Goal: Information Seeking & Learning: Understand process/instructions

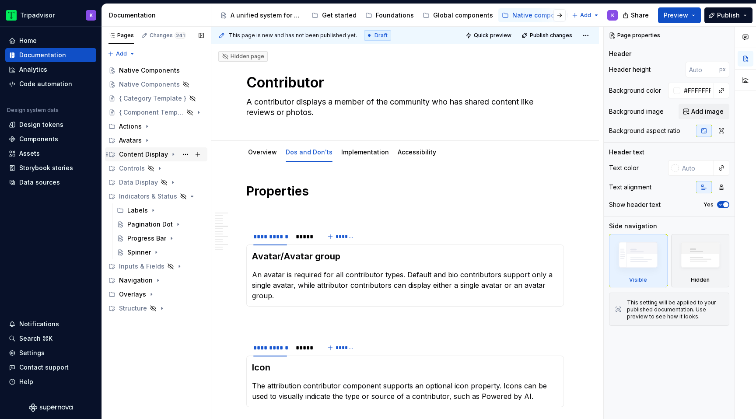
scroll to position [684, 0]
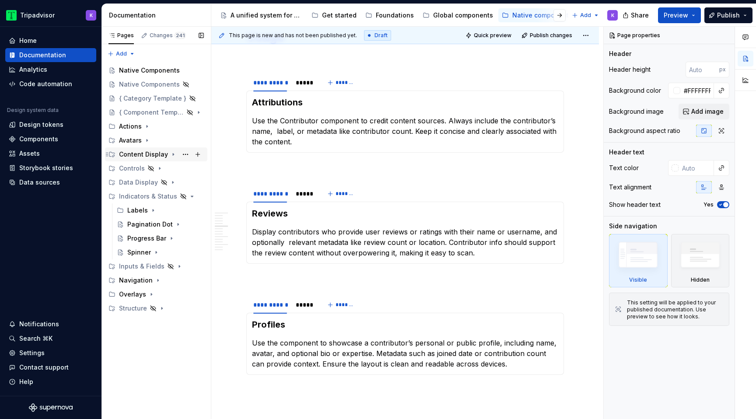
click at [170, 156] on icon "Page tree" at bounding box center [173, 154] width 7 height 7
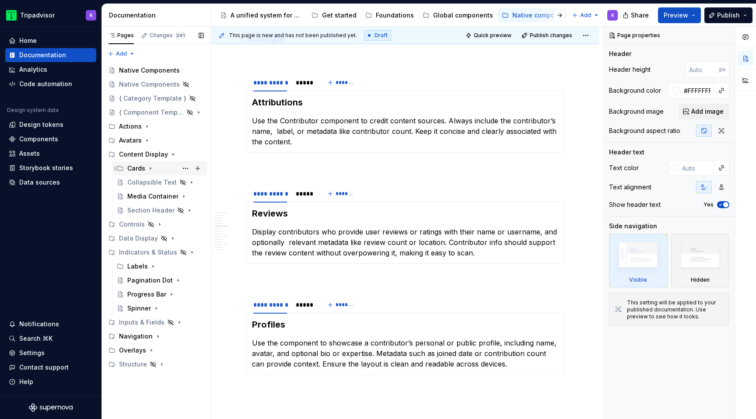
click at [151, 168] on icon "Page tree" at bounding box center [150, 168] width 7 height 7
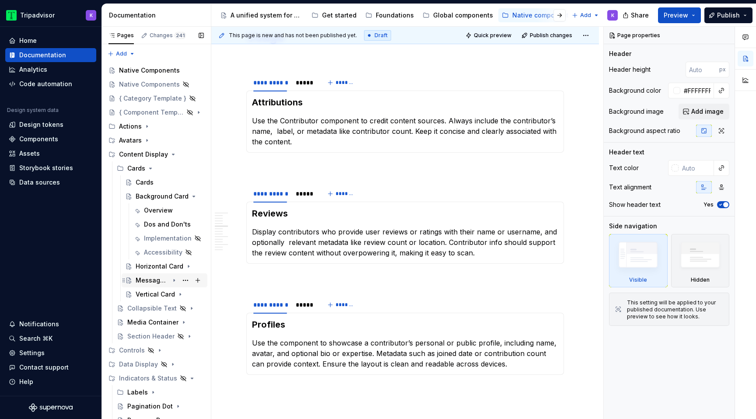
click at [173, 282] on icon "Page tree" at bounding box center [174, 280] width 7 height 7
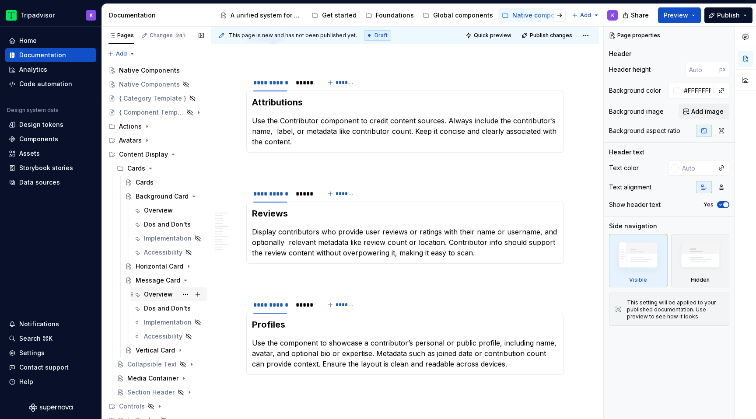
click at [162, 294] on div "Overview" at bounding box center [158, 294] width 29 height 9
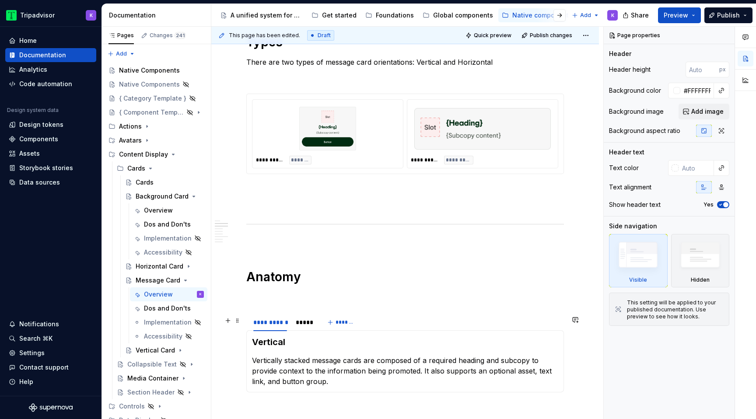
scroll to position [729, 0]
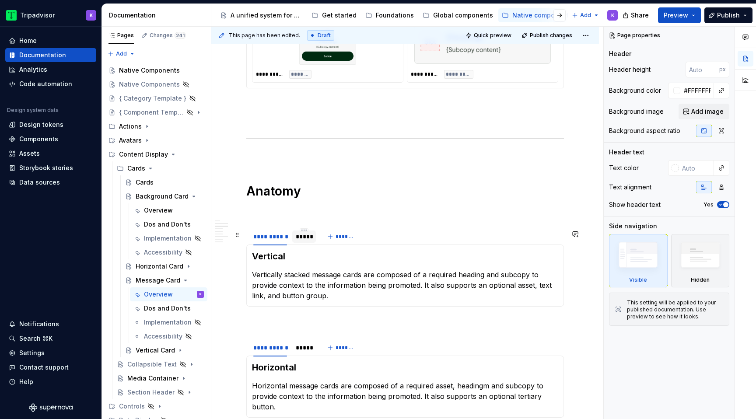
click at [307, 241] on div "*****" at bounding box center [304, 236] width 17 height 9
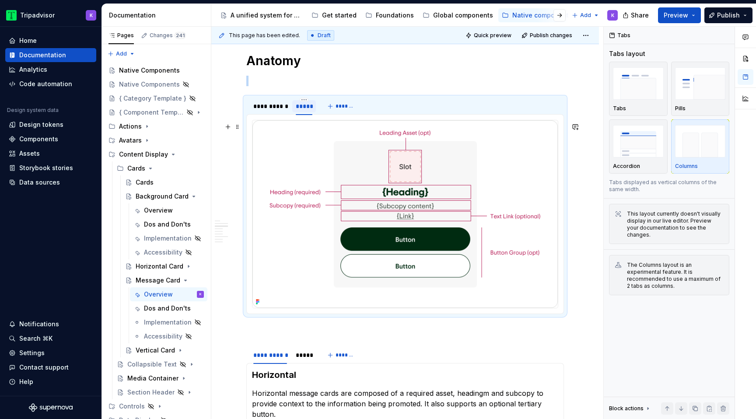
scroll to position [860, 0]
click at [305, 361] on div "*****" at bounding box center [304, 354] width 24 height 14
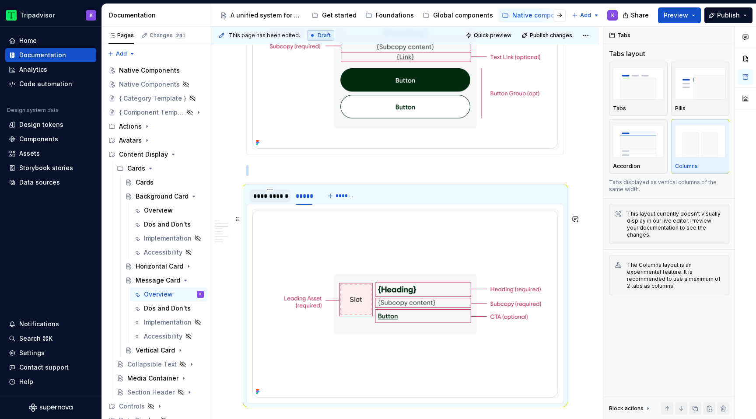
scroll to position [1060, 0]
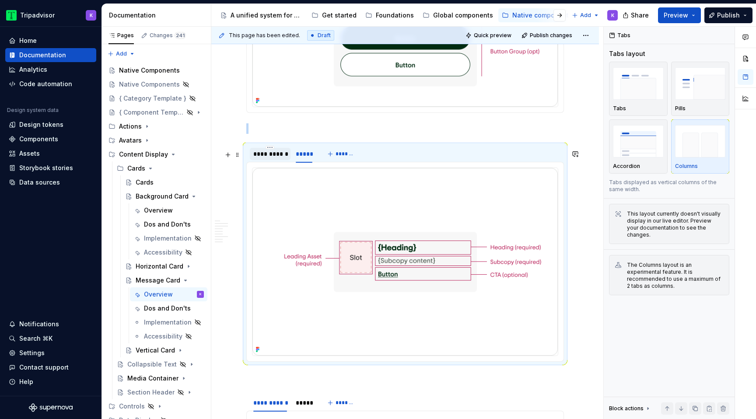
click at [274, 158] on div "**********" at bounding box center [270, 154] width 34 height 9
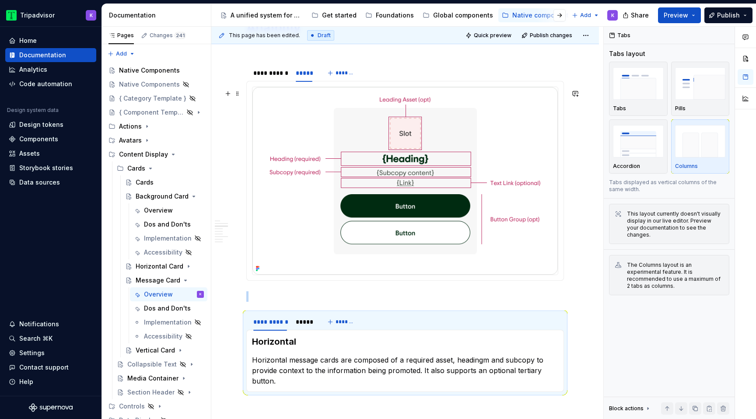
scroll to position [789, 0]
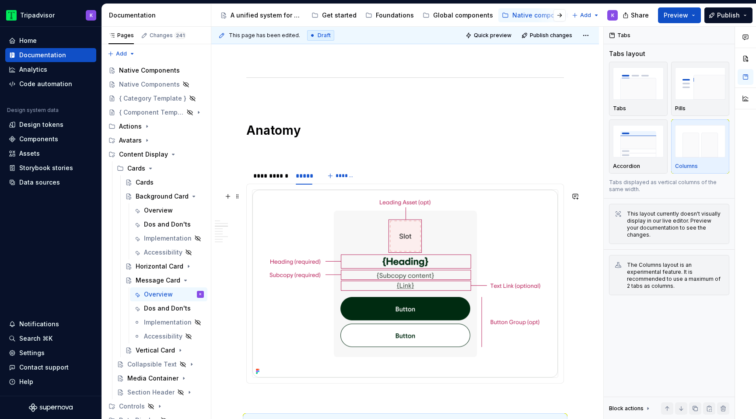
click at [375, 266] on img at bounding box center [404, 284] width 305 height 188
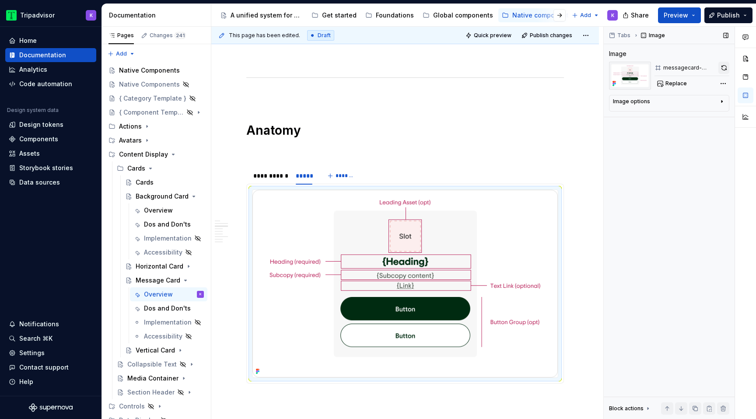
click at [727, 69] on button "button" at bounding box center [723, 68] width 11 height 12
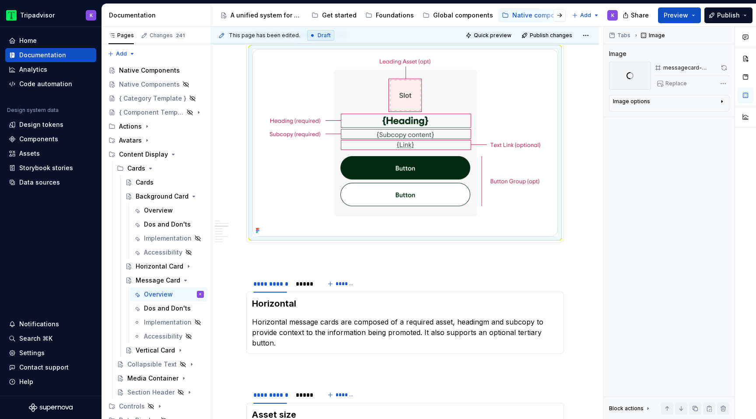
scroll to position [1105, 0]
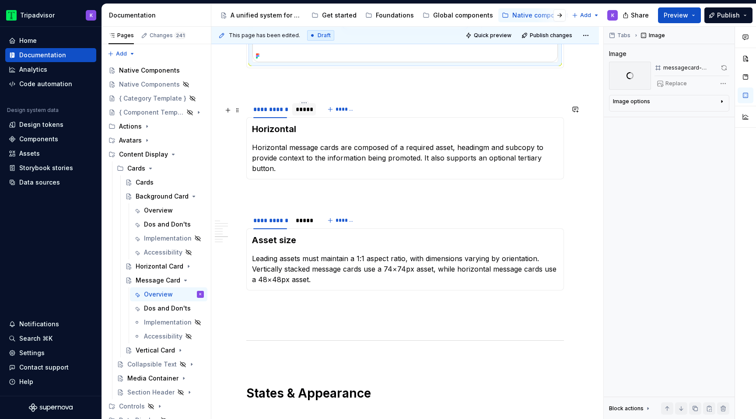
click at [307, 114] on div "*****" at bounding box center [304, 109] width 17 height 9
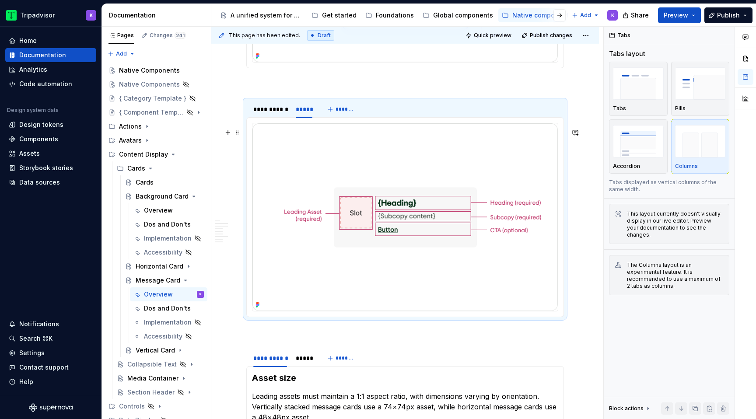
click at [371, 188] on img at bounding box center [404, 217] width 305 height 188
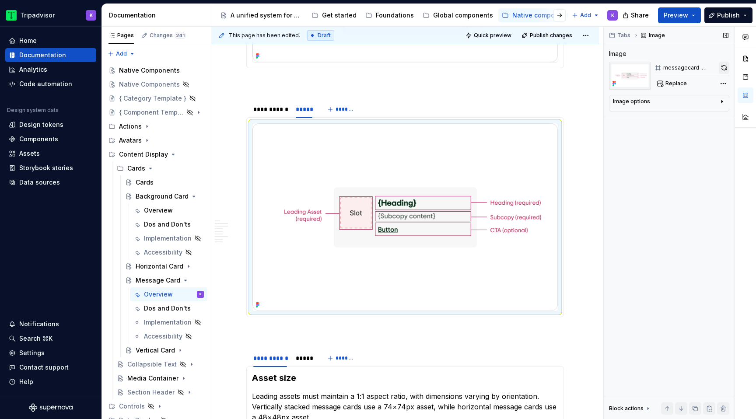
click at [723, 70] on button "button" at bounding box center [724, 68] width 10 height 12
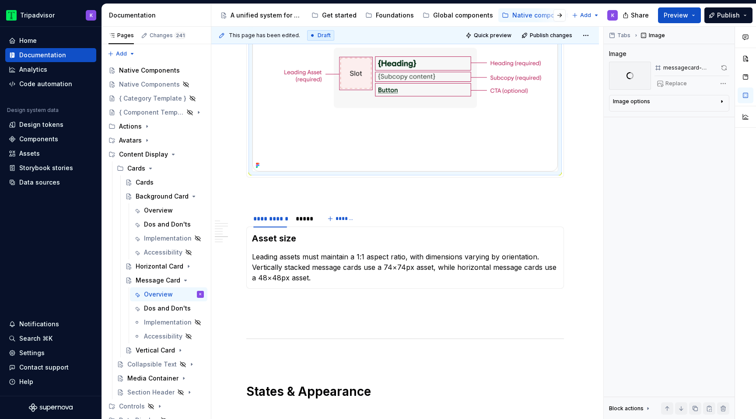
scroll to position [1279, 0]
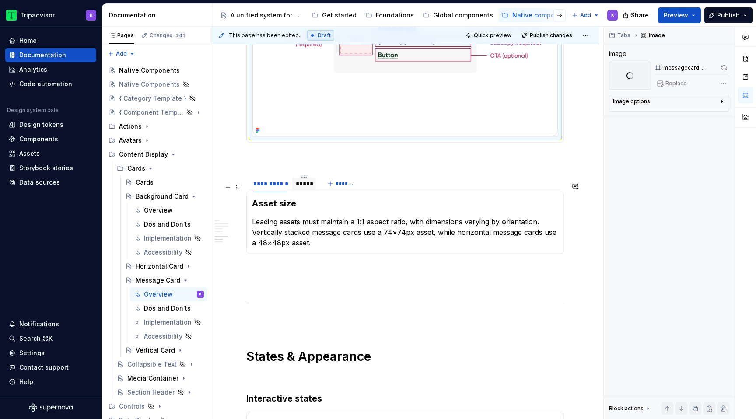
click at [307, 188] on div "*****" at bounding box center [304, 183] width 17 height 9
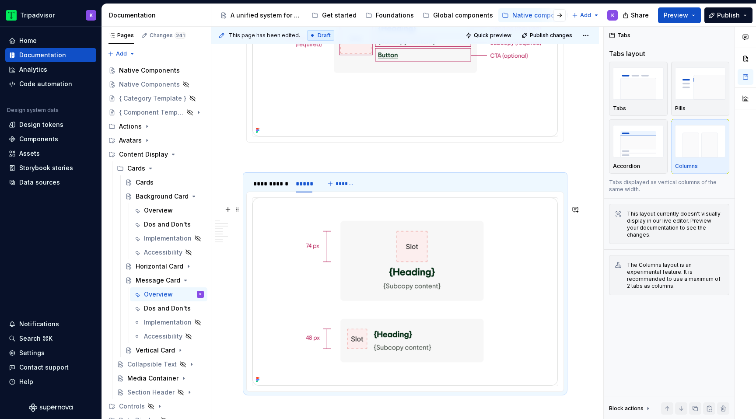
click at [355, 260] on img at bounding box center [404, 292] width 305 height 188
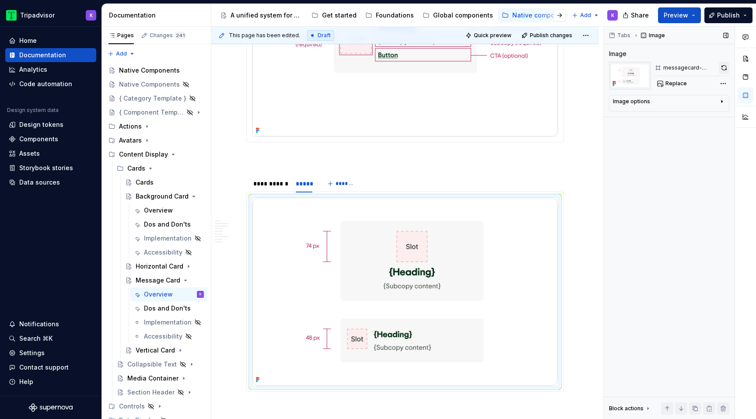
click at [722, 69] on button "button" at bounding box center [724, 68] width 10 height 12
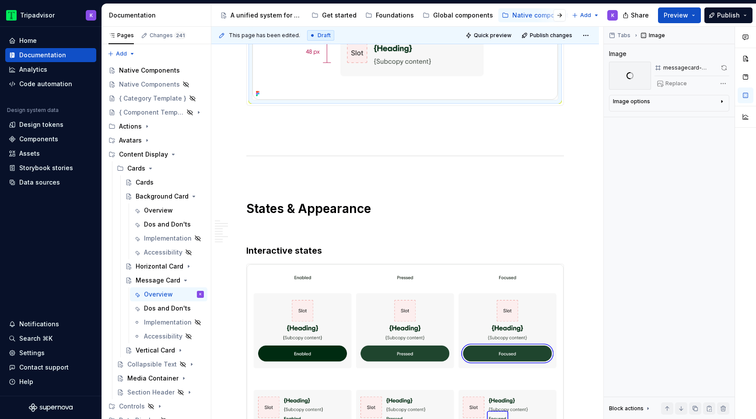
scroll to position [1695, 0]
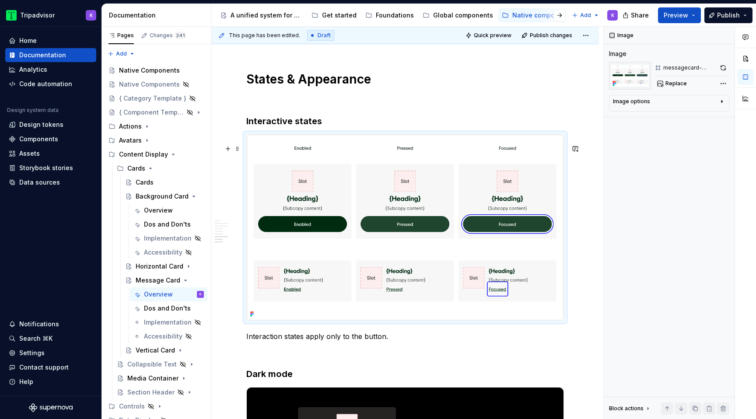
click at [324, 238] on img at bounding box center [405, 227] width 317 height 185
click at [720, 71] on button "button" at bounding box center [723, 68] width 12 height 12
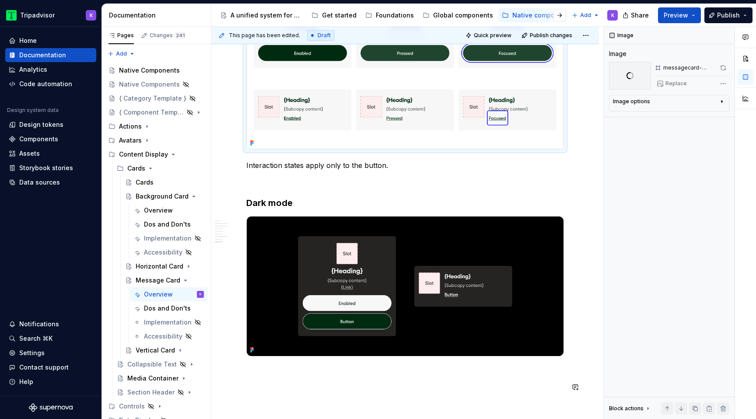
scroll to position [1975, 0]
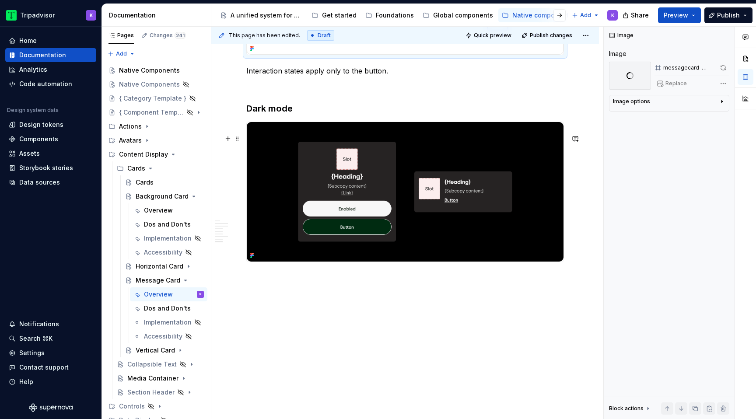
click at [459, 203] on img at bounding box center [405, 192] width 317 height 140
click at [725, 66] on button "button" at bounding box center [724, 68] width 10 height 12
click at [167, 314] on div "Dos and Don'ts" at bounding box center [174, 308] width 60 height 12
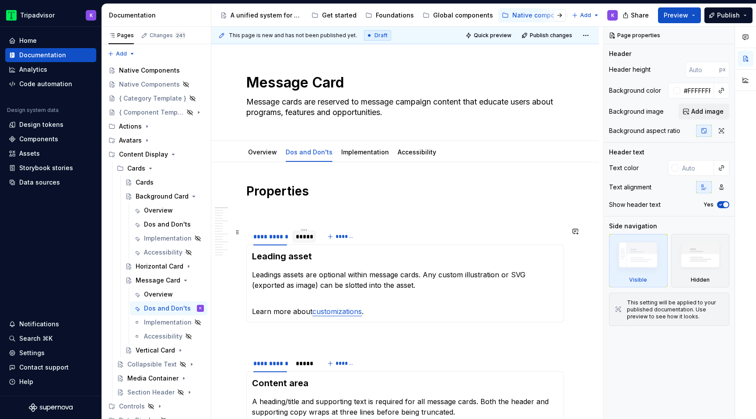
click at [307, 239] on div "*****" at bounding box center [304, 236] width 17 height 9
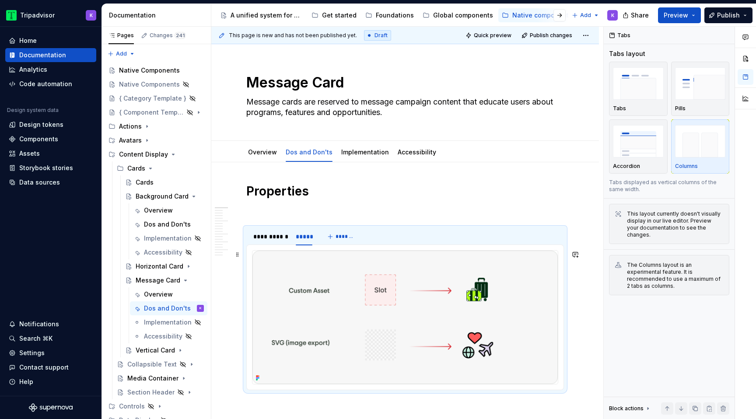
click at [393, 304] on img at bounding box center [404, 317] width 305 height 133
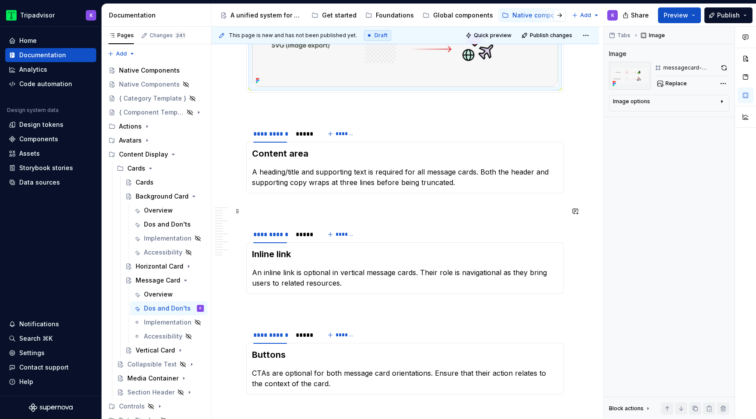
scroll to position [332, 0]
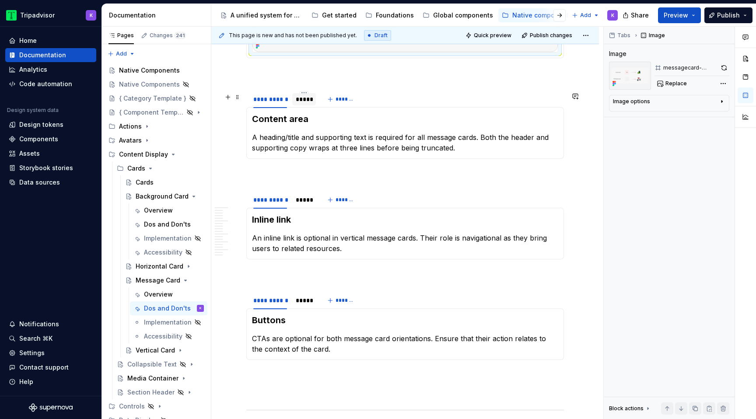
click at [302, 104] on div "*****" at bounding box center [304, 99] width 17 height 9
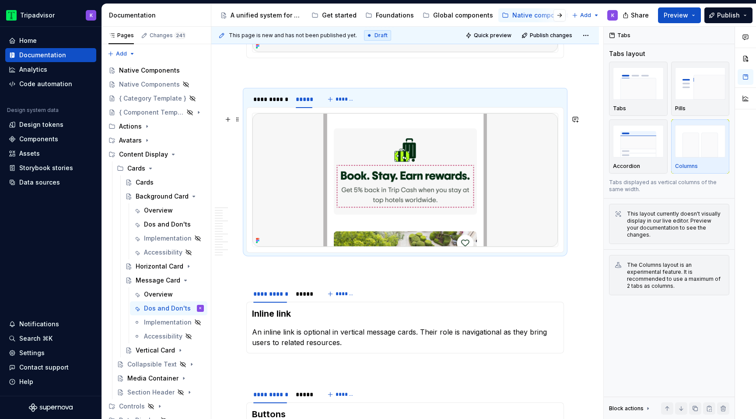
click at [364, 167] on img at bounding box center [404, 179] width 305 height 133
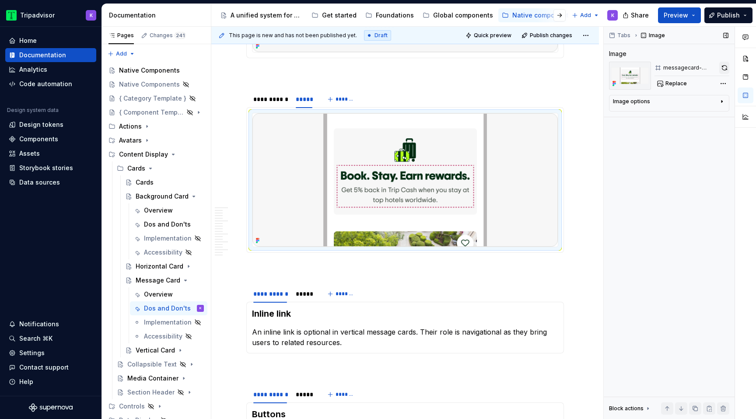
click at [722, 70] on button "button" at bounding box center [724, 68] width 10 height 12
click at [301, 298] on div "*****" at bounding box center [304, 294] width 17 height 9
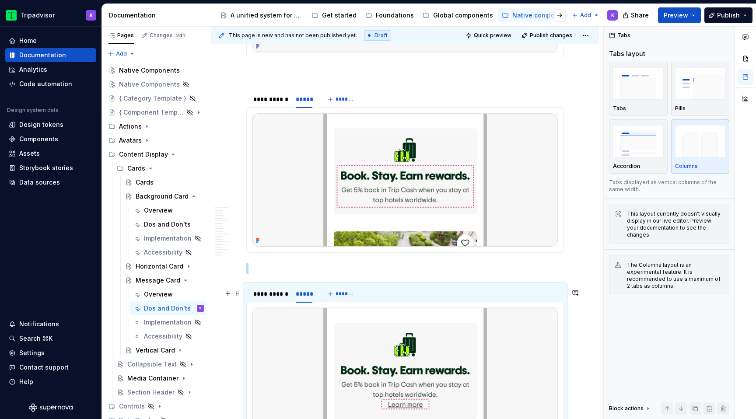
click at [338, 343] on img at bounding box center [404, 374] width 305 height 133
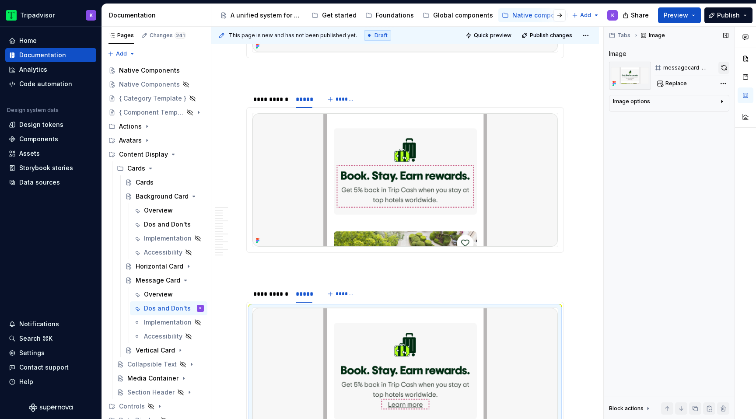
click at [719, 67] on button "button" at bounding box center [723, 68] width 11 height 12
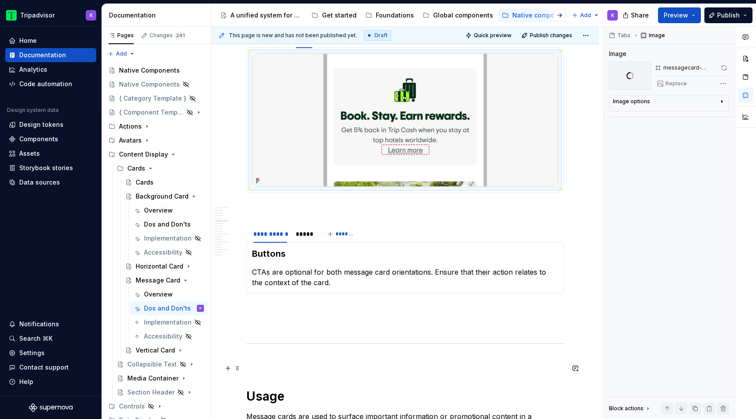
scroll to position [615, 0]
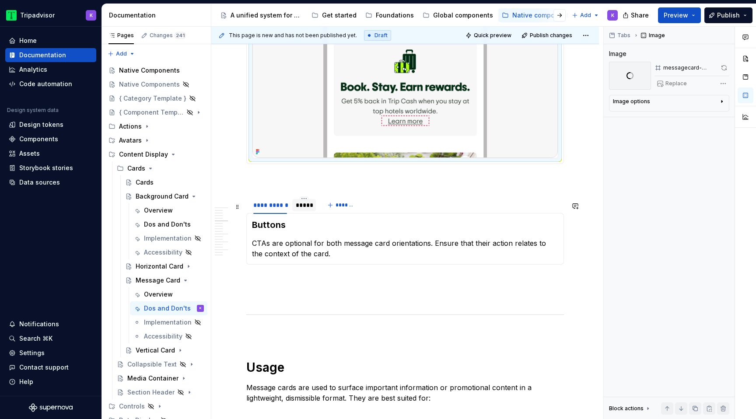
click at [307, 212] on div "*****" at bounding box center [304, 205] width 24 height 14
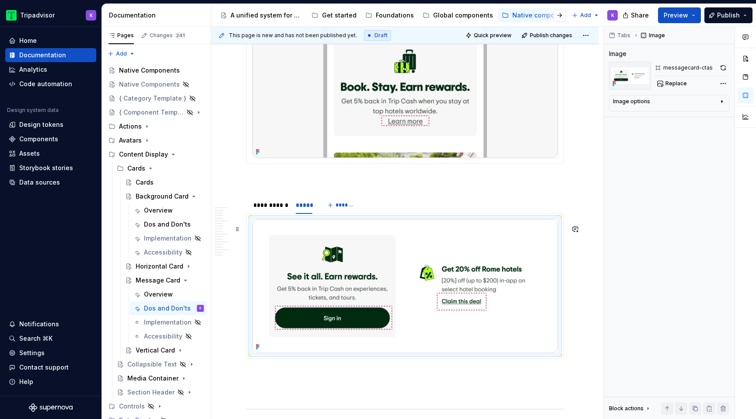
click at [365, 273] on img at bounding box center [404, 285] width 305 height 133
click at [725, 67] on button "button" at bounding box center [723, 68] width 12 height 12
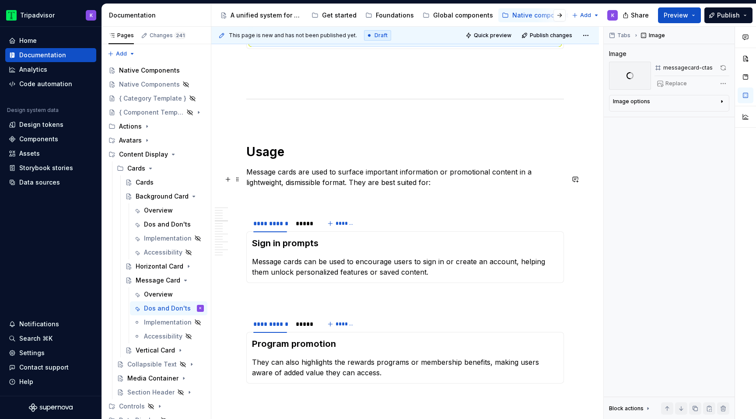
scroll to position [923, 0]
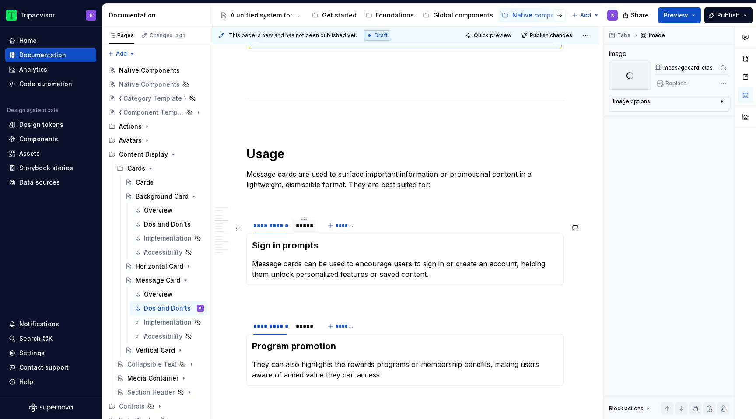
click at [307, 230] on div "*****" at bounding box center [304, 225] width 17 height 9
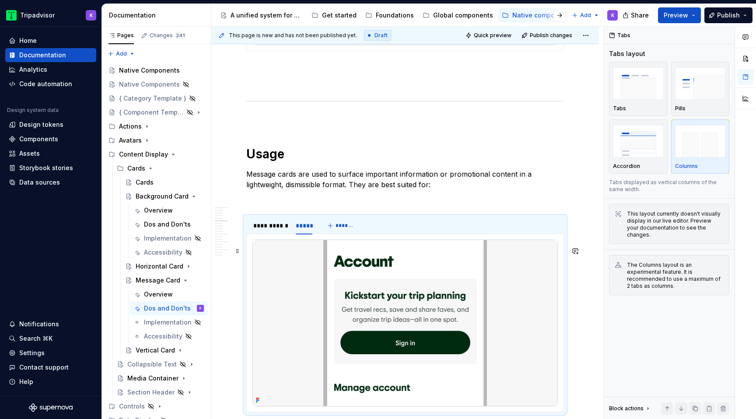
click at [338, 289] on img at bounding box center [404, 323] width 305 height 167
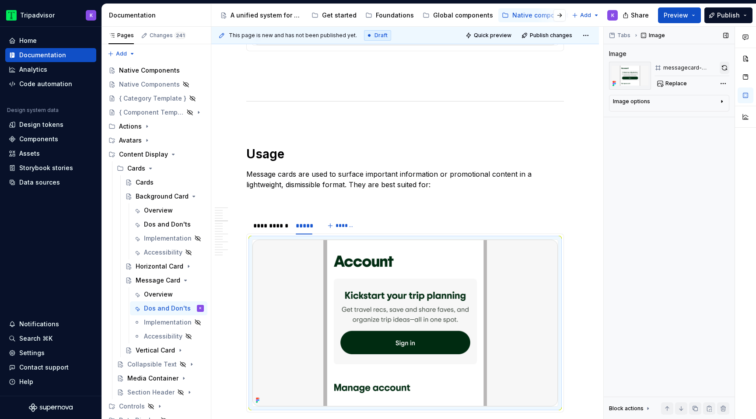
click at [723, 70] on button "button" at bounding box center [724, 68] width 10 height 12
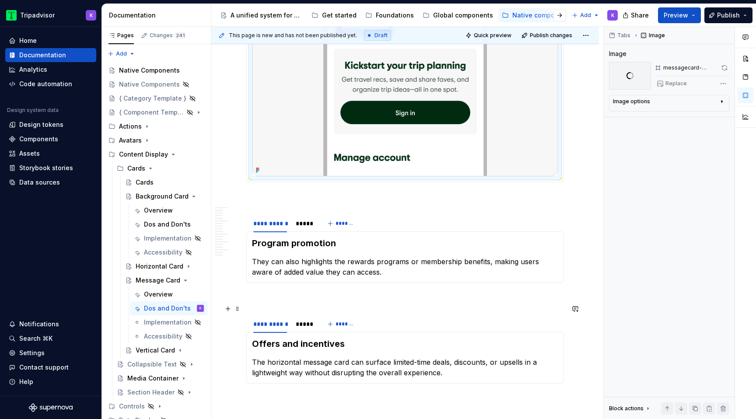
scroll to position [1177, 0]
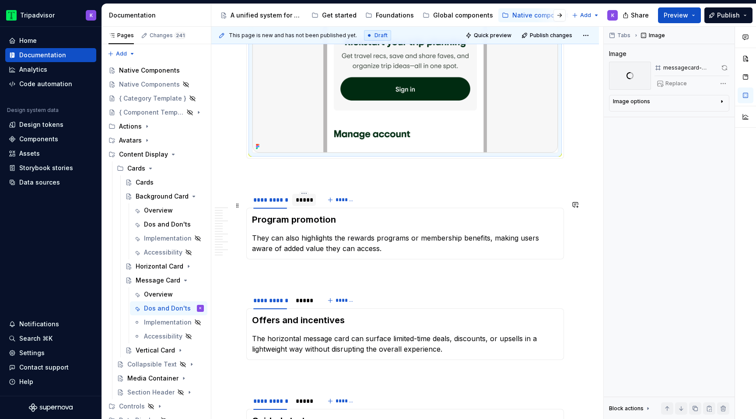
click at [299, 204] on div "*****" at bounding box center [304, 199] width 17 height 9
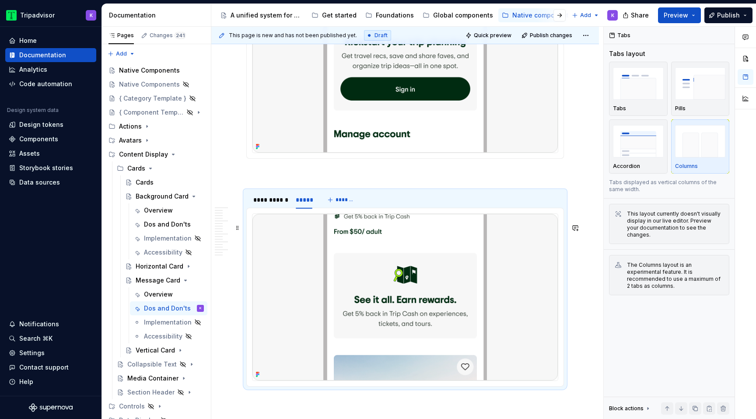
click at [351, 272] on img at bounding box center [404, 297] width 305 height 167
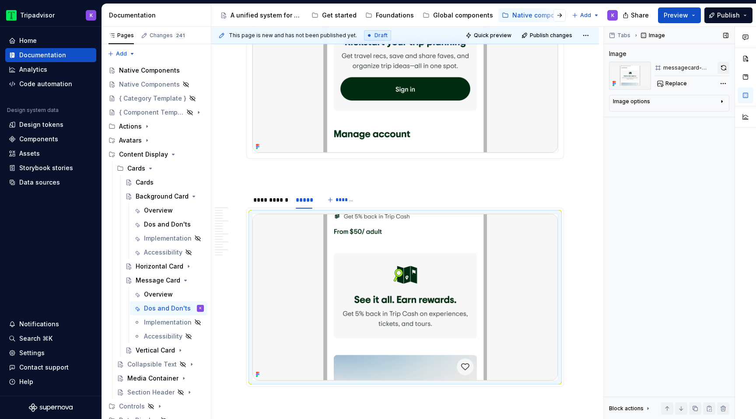
click at [722, 72] on button "button" at bounding box center [723, 68] width 12 height 12
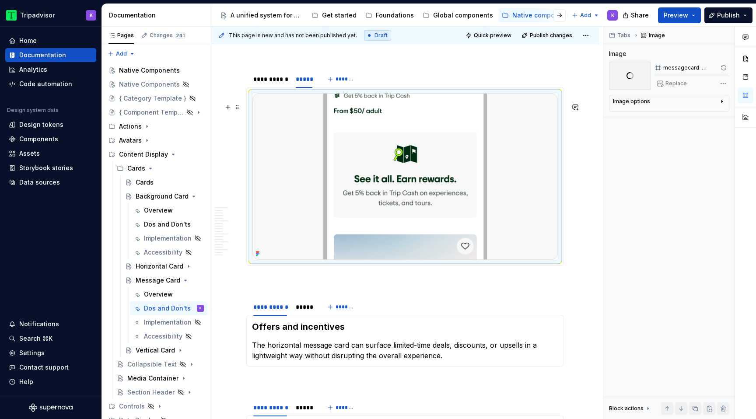
scroll to position [1433, 0]
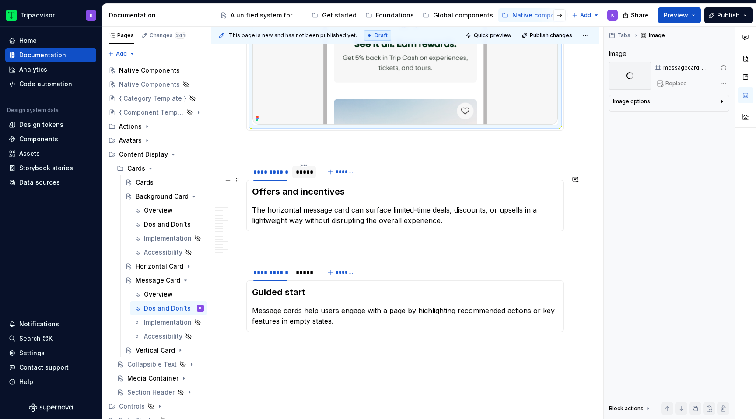
click at [304, 176] on div "*****" at bounding box center [304, 171] width 17 height 9
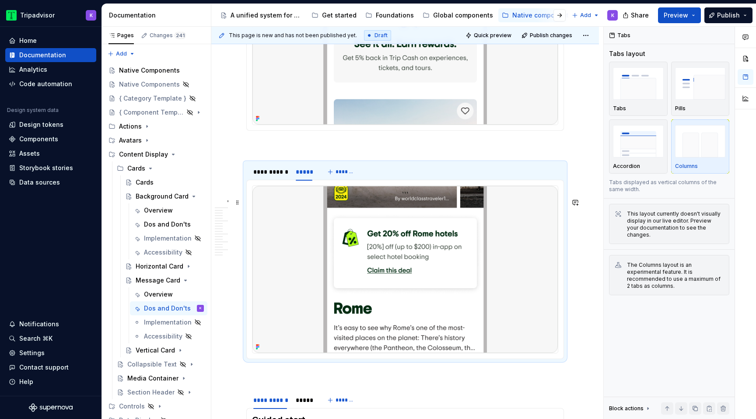
click at [446, 304] on img at bounding box center [404, 269] width 305 height 167
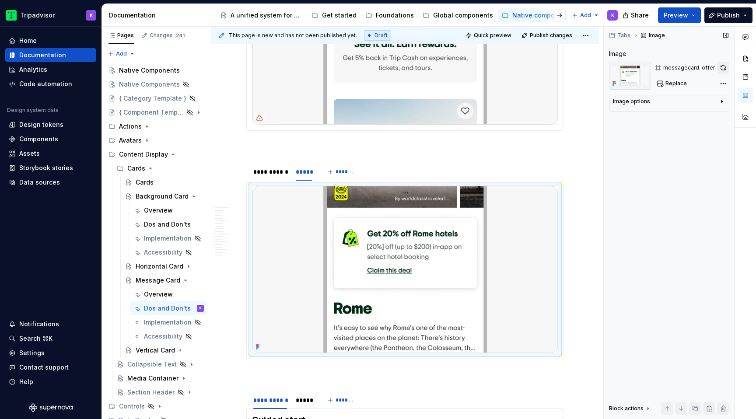
click at [724, 67] on button "button" at bounding box center [723, 68] width 12 height 12
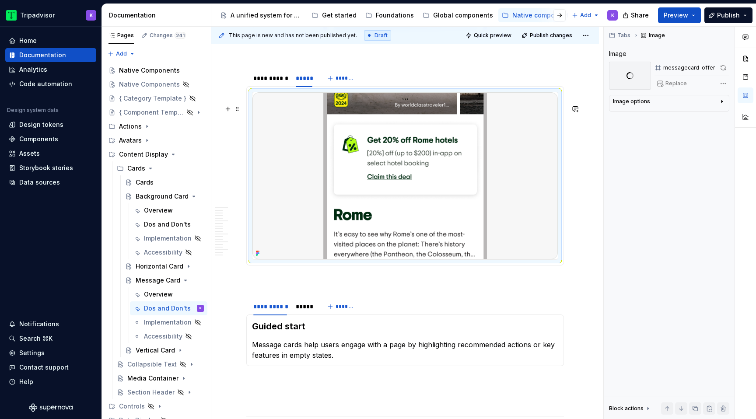
scroll to position [1615, 0]
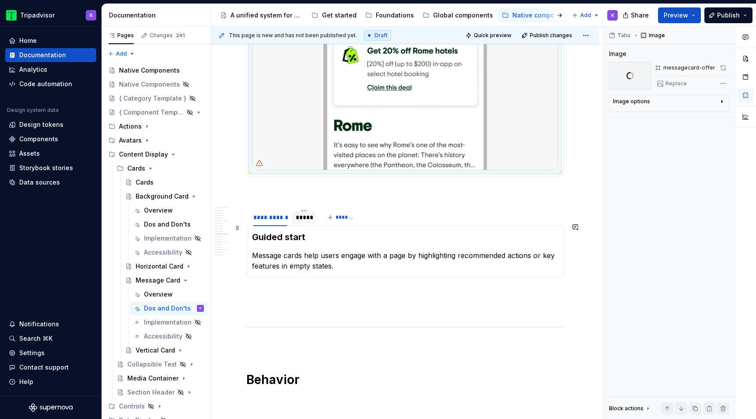
click at [300, 223] on div "*****" at bounding box center [304, 217] width 24 height 12
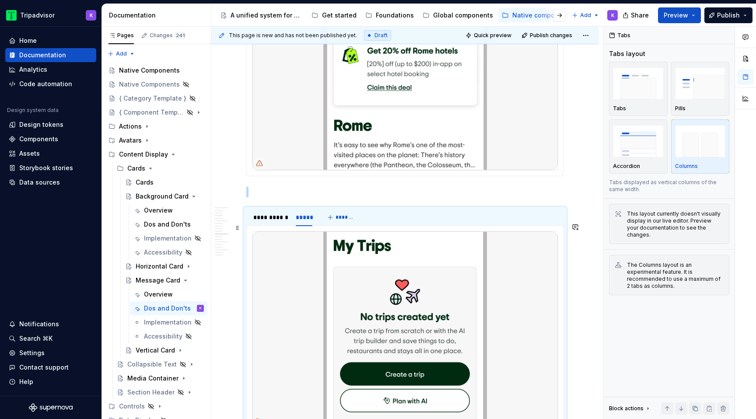
click at [367, 300] on img at bounding box center [404, 329] width 305 height 196
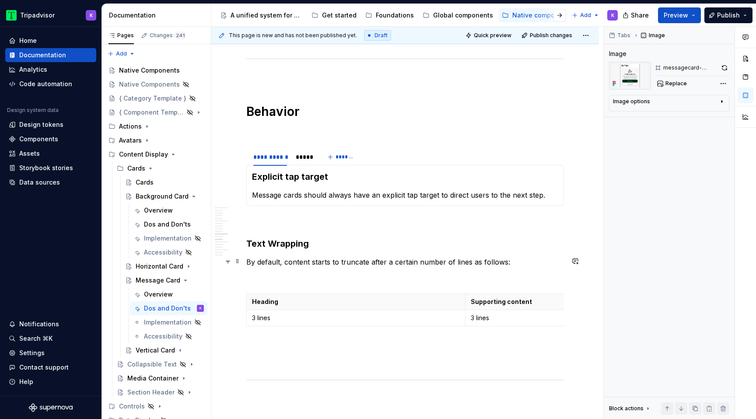
scroll to position [2055, 0]
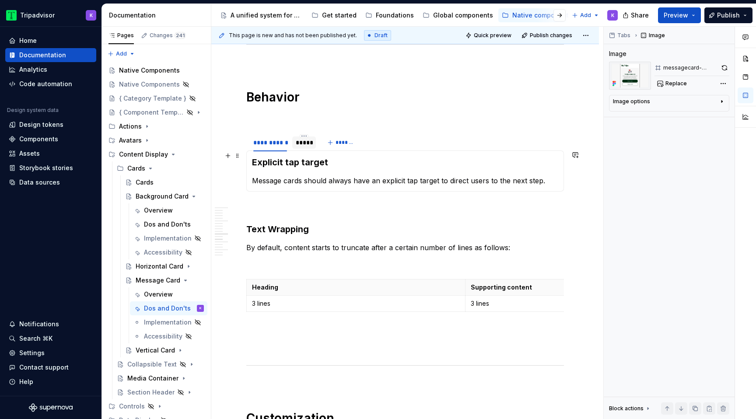
click at [311, 147] on div "*****" at bounding box center [304, 142] width 17 height 9
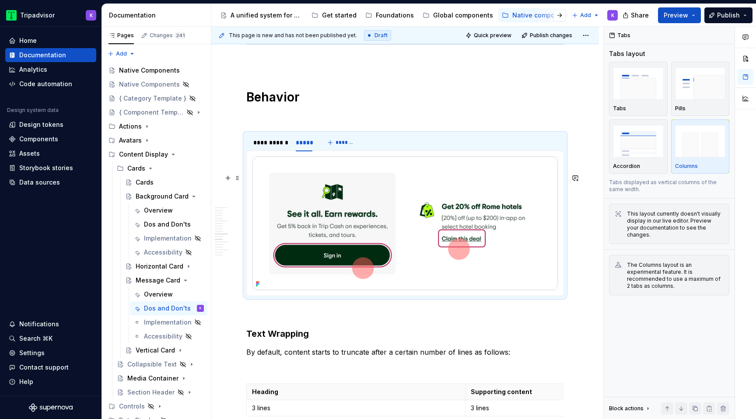
click at [364, 236] on img at bounding box center [404, 223] width 305 height 133
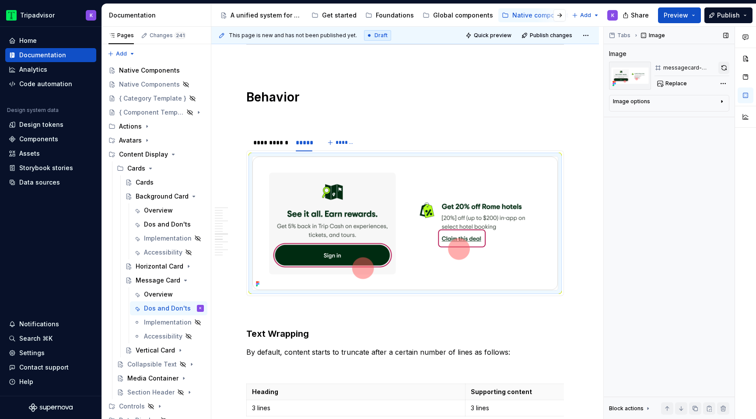
click at [722, 68] on button "button" at bounding box center [723, 68] width 11 height 12
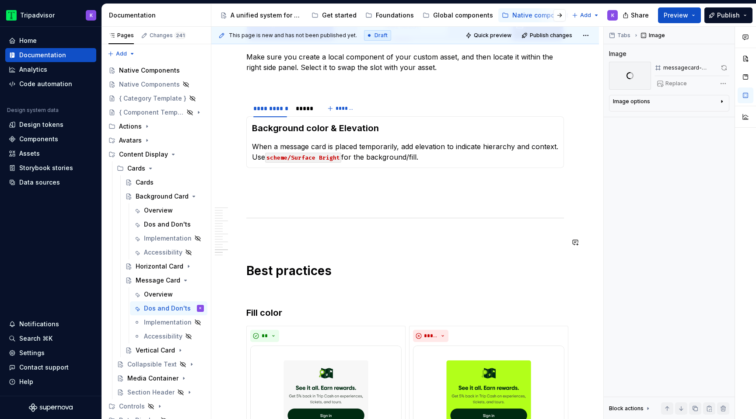
scroll to position [2940, 0]
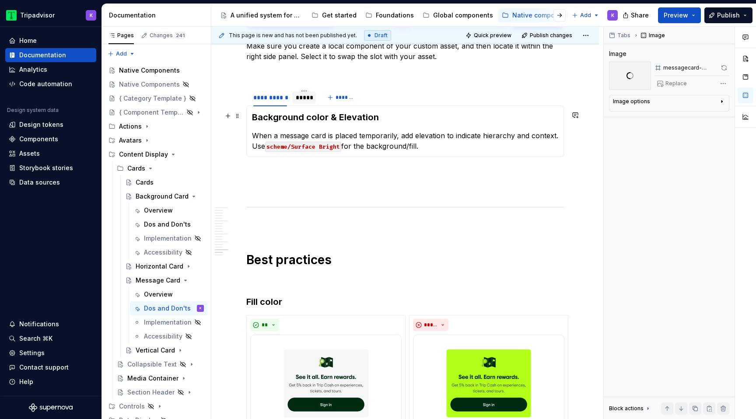
click at [304, 102] on div "*****" at bounding box center [304, 97] width 17 height 9
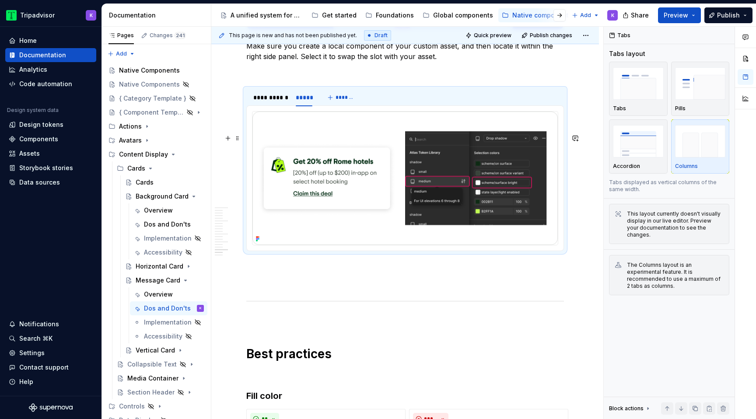
click at [374, 231] on img at bounding box center [404, 178] width 305 height 133
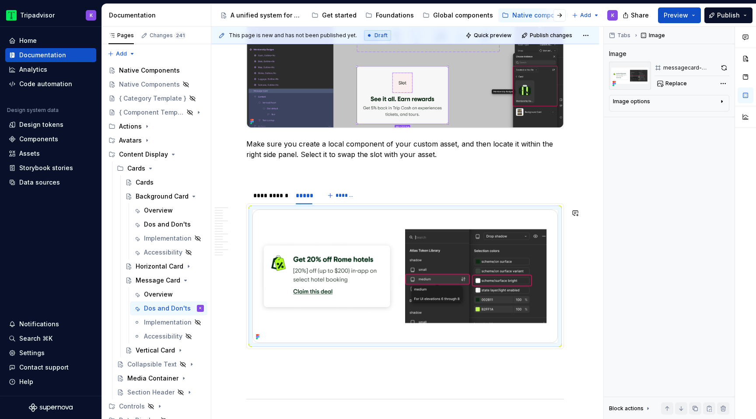
scroll to position [2838, 0]
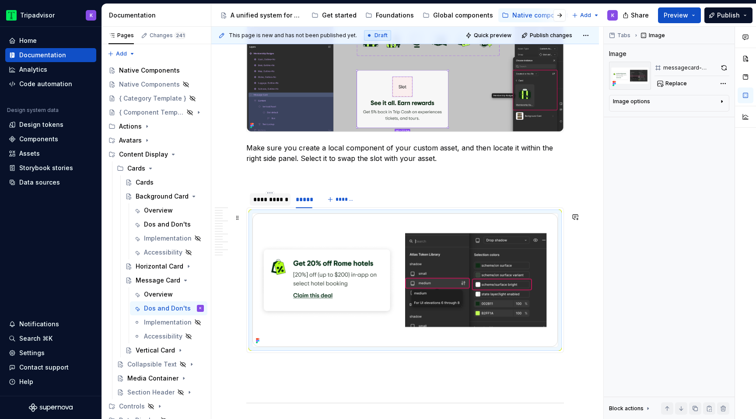
click at [263, 206] on div "**********" at bounding box center [270, 199] width 41 height 12
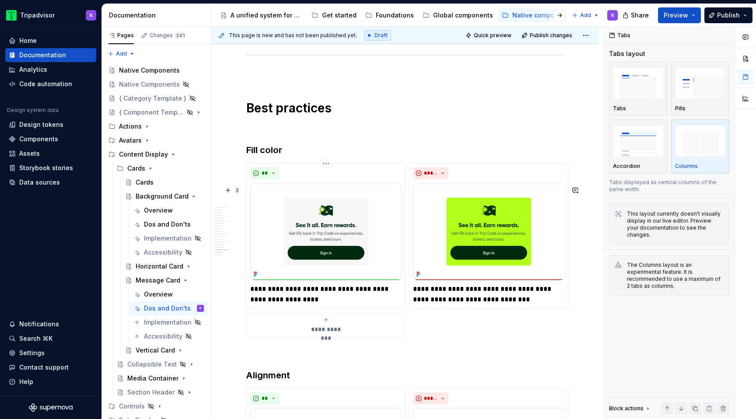
scroll to position [3117, 0]
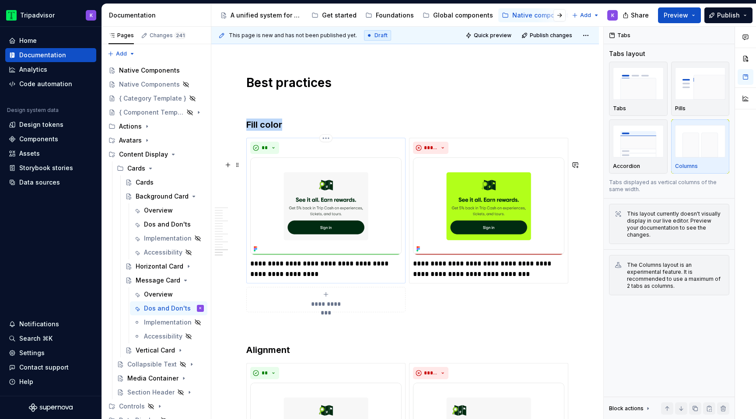
click at [316, 242] on img at bounding box center [325, 206] width 151 height 98
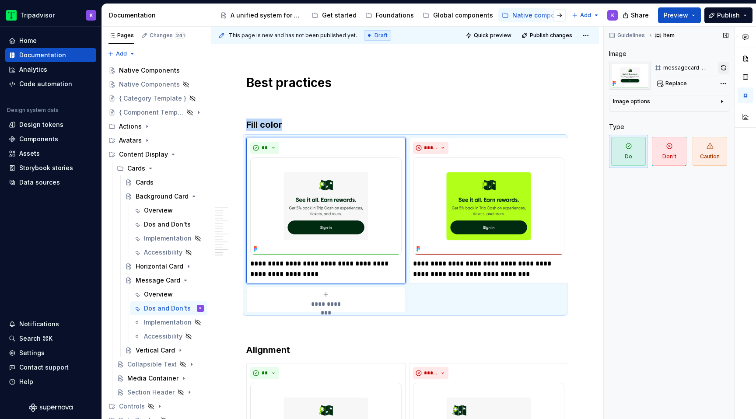
click at [721, 69] on button "button" at bounding box center [723, 68] width 11 height 12
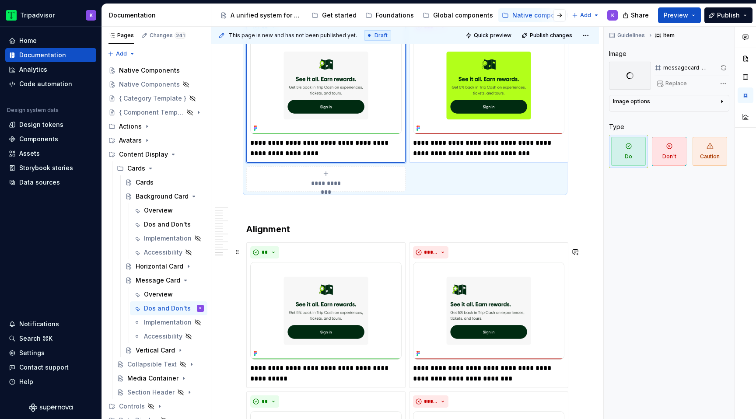
scroll to position [3251, 0]
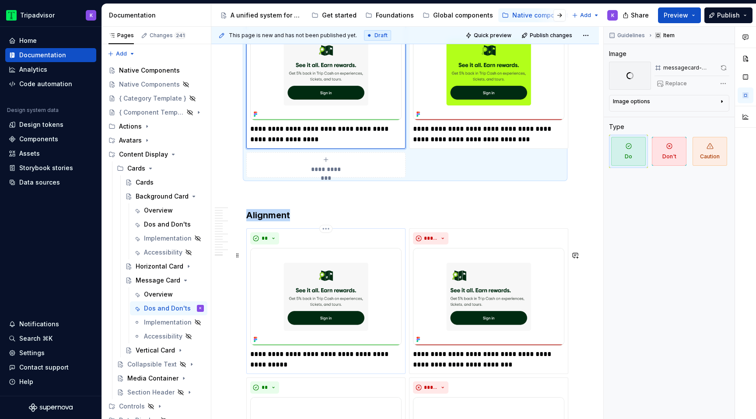
click at [325, 325] on img at bounding box center [325, 297] width 151 height 98
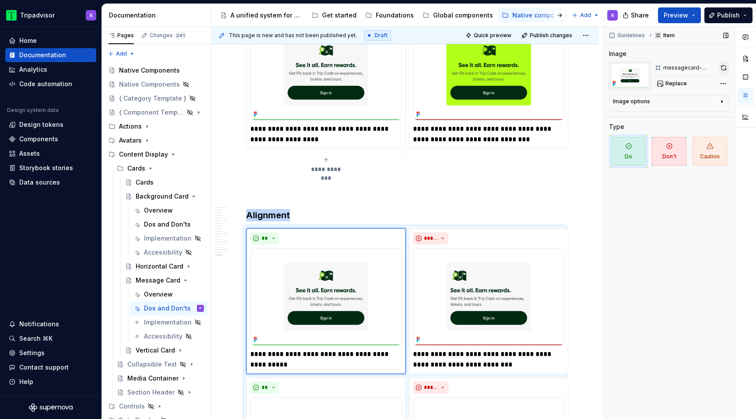
click at [720, 69] on button "button" at bounding box center [723, 68] width 11 height 12
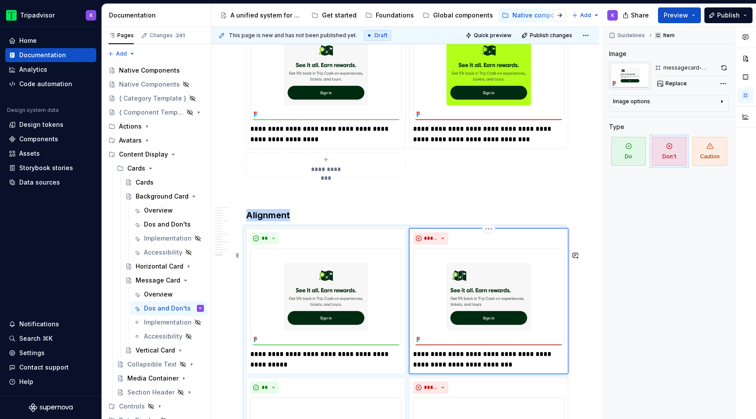
click at [532, 300] on img at bounding box center [488, 297] width 151 height 98
drag, startPoint x: 723, startPoint y: 70, endPoint x: 715, endPoint y: 73, distance: 8.4
click at [723, 70] on button "button" at bounding box center [724, 68] width 10 height 12
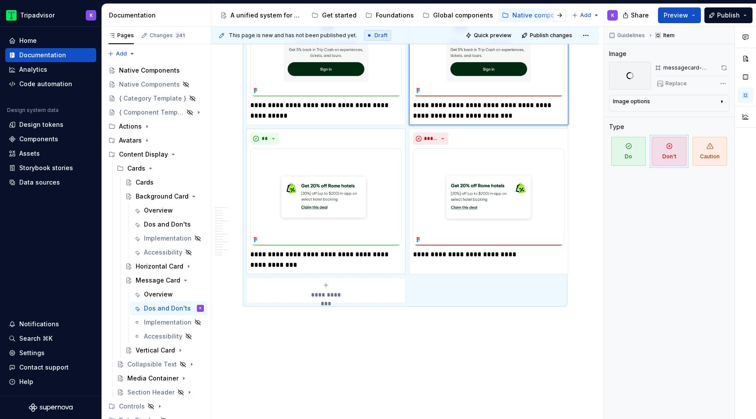
scroll to position [3536, 0]
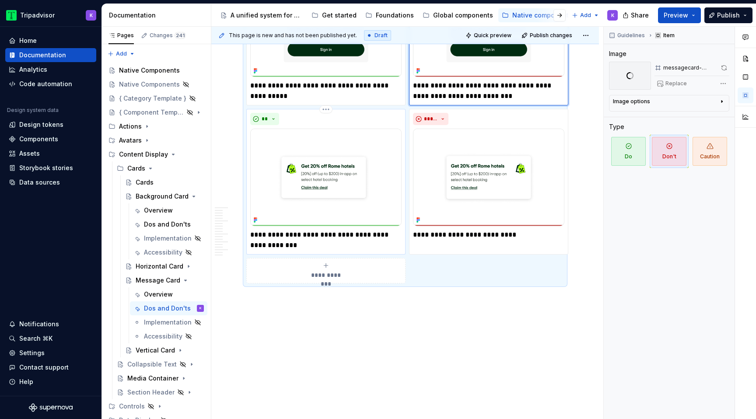
click at [352, 207] on img at bounding box center [325, 178] width 151 height 98
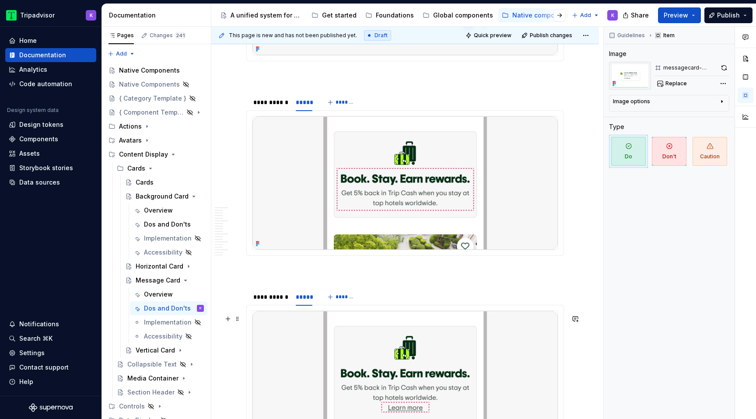
scroll to position [0, 0]
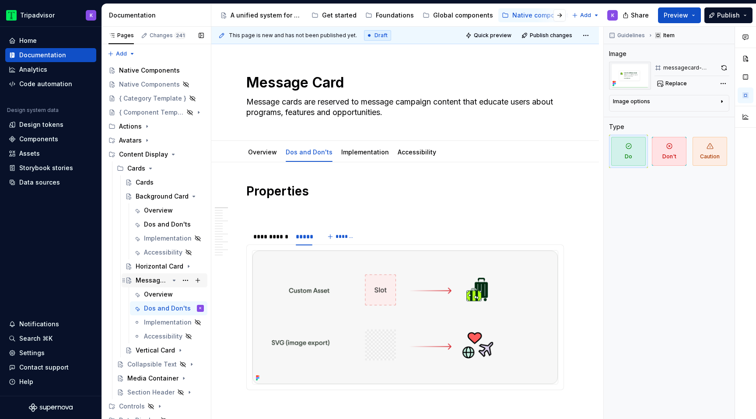
click at [174, 281] on icon "Page tree" at bounding box center [174, 280] width 2 height 1
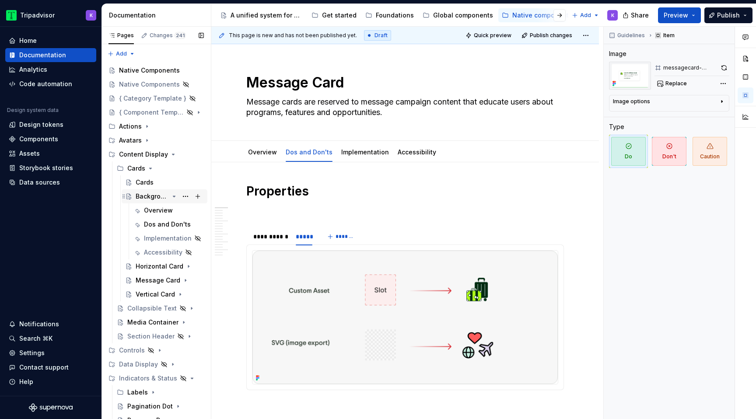
click at [176, 195] on icon "Page tree" at bounding box center [174, 196] width 7 height 7
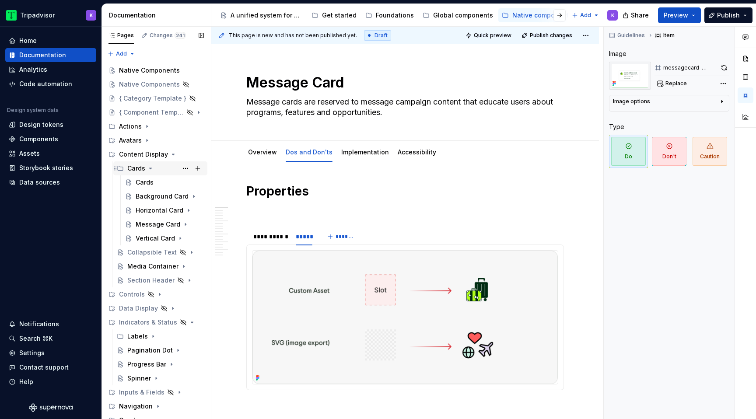
click at [149, 169] on icon "Page tree" at bounding box center [150, 168] width 7 height 7
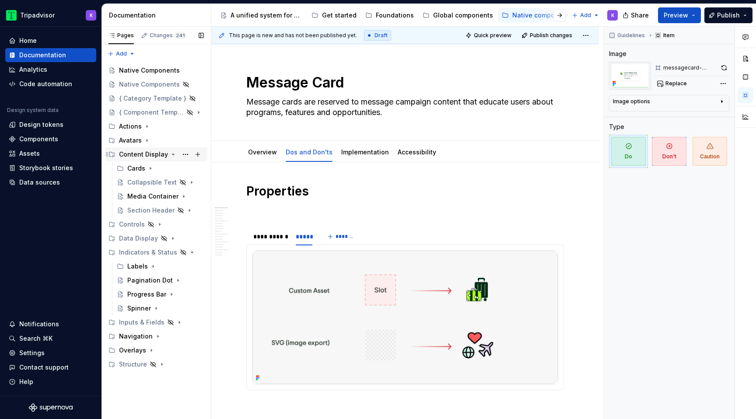
click at [170, 153] on icon "Page tree" at bounding box center [173, 154] width 7 height 7
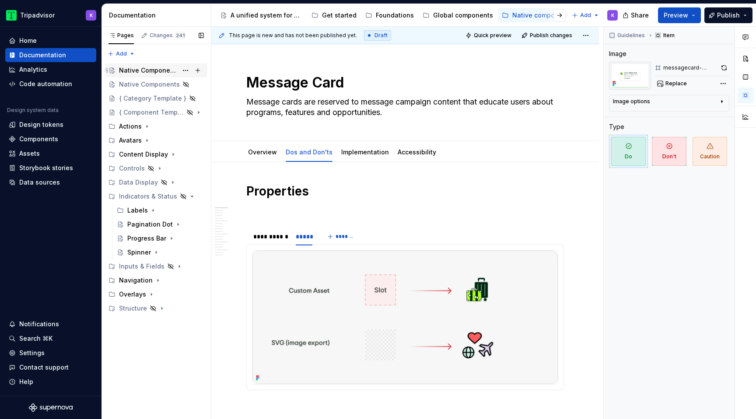
click at [153, 73] on div "Native Components" at bounding box center [148, 70] width 59 height 9
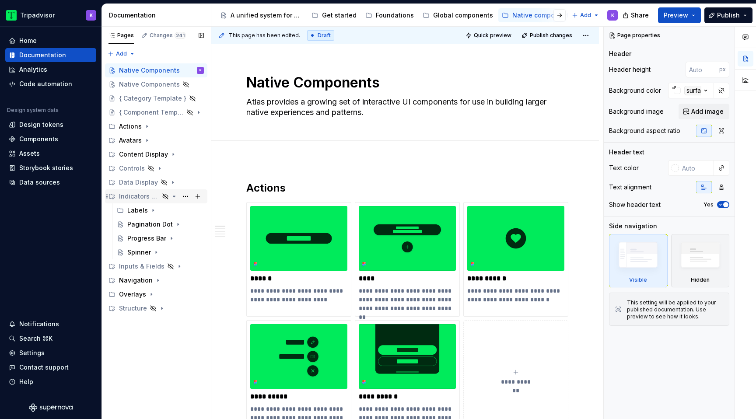
click at [173, 198] on icon "Page tree" at bounding box center [174, 196] width 7 height 7
type textarea "*"
